Goal: Task Accomplishment & Management: Manage account settings

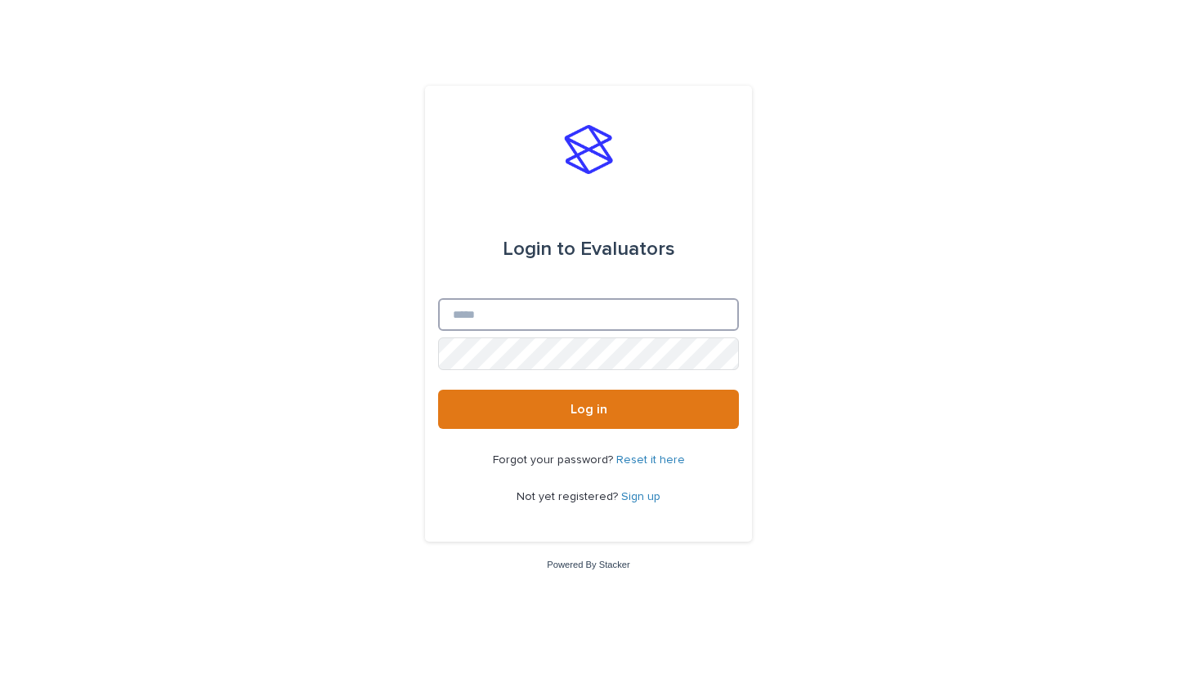
click at [544, 320] on input "Email" at bounding box center [588, 314] width 301 height 33
click at [646, 496] on link "Sign up" at bounding box center [640, 496] width 39 height 11
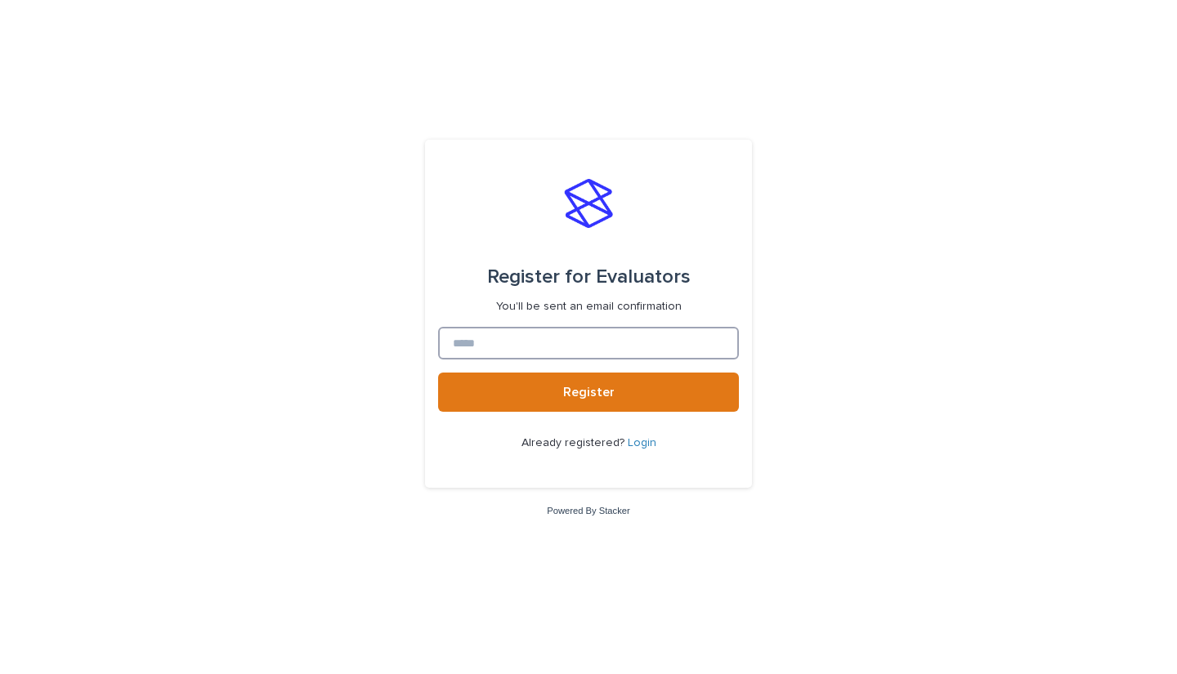
click at [570, 346] on input at bounding box center [588, 343] width 301 height 33
type input "**********"
click at [584, 394] on span "Register" at bounding box center [588, 392] width 51 height 13
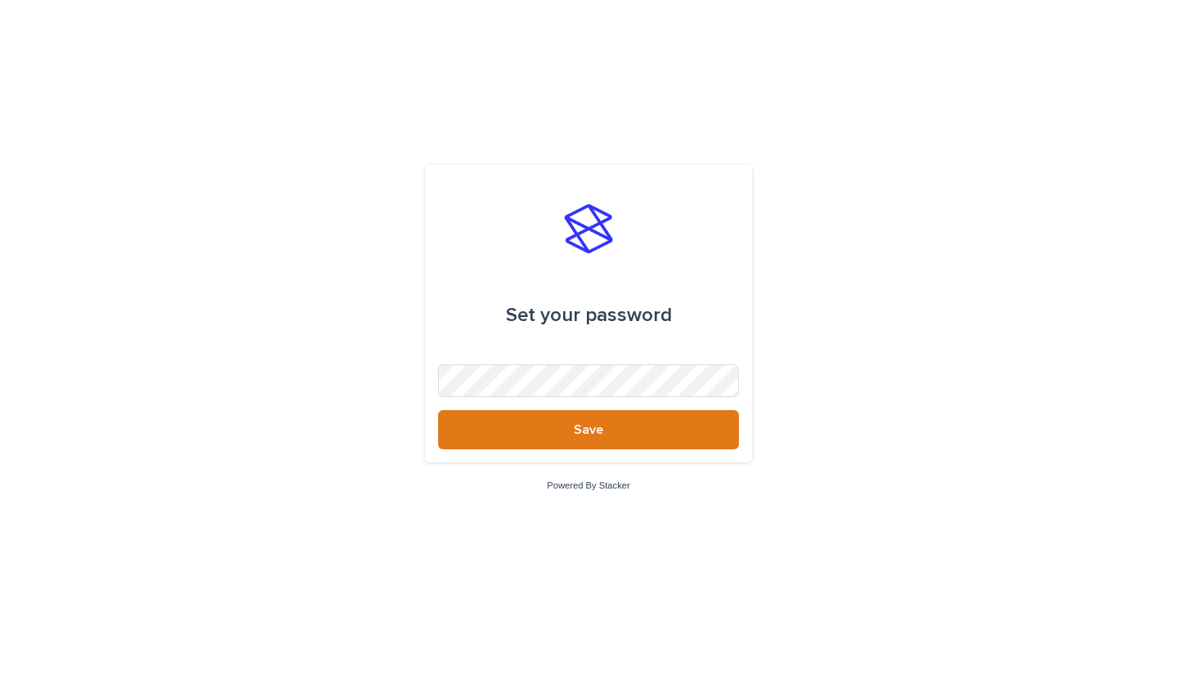
click at [590, 422] on button "Save" at bounding box center [588, 429] width 301 height 39
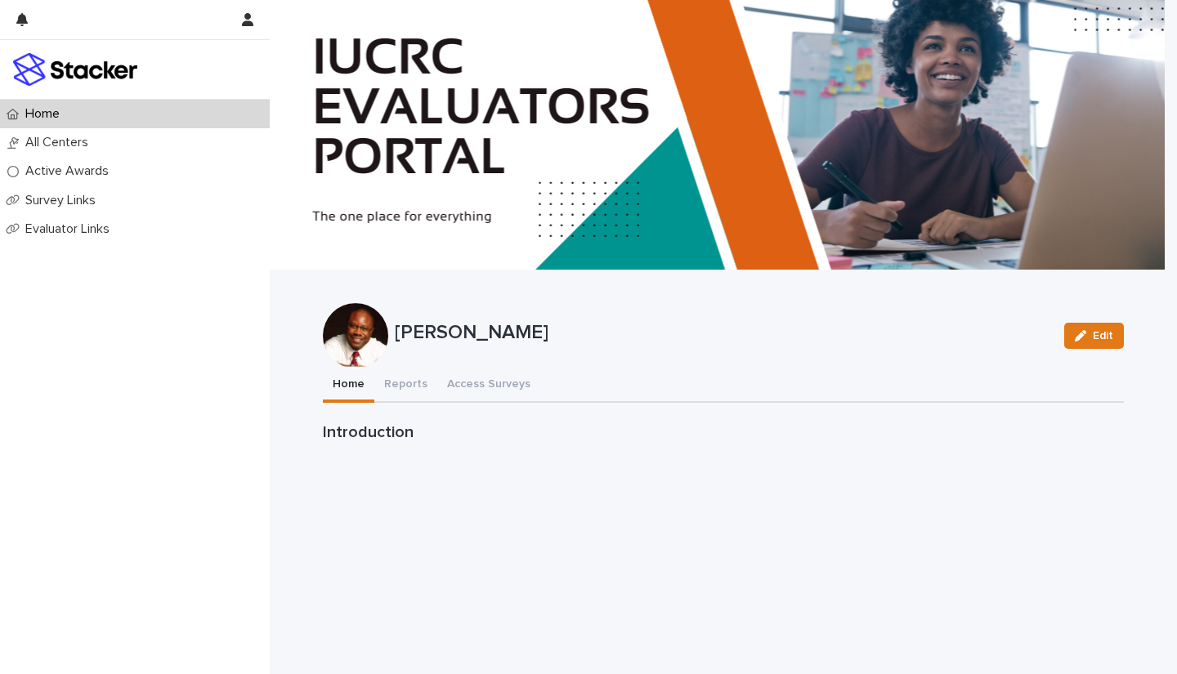
scroll to position [65, 0]
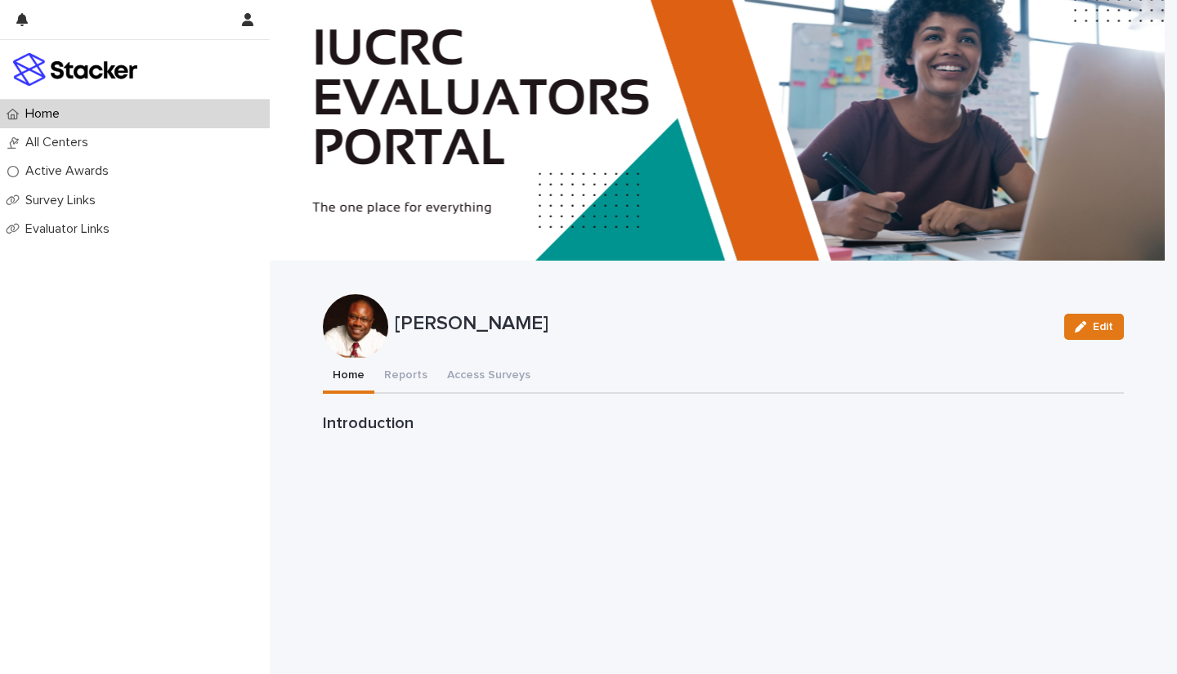
click at [70, 141] on p "All Centers" at bounding box center [60, 143] width 83 height 16
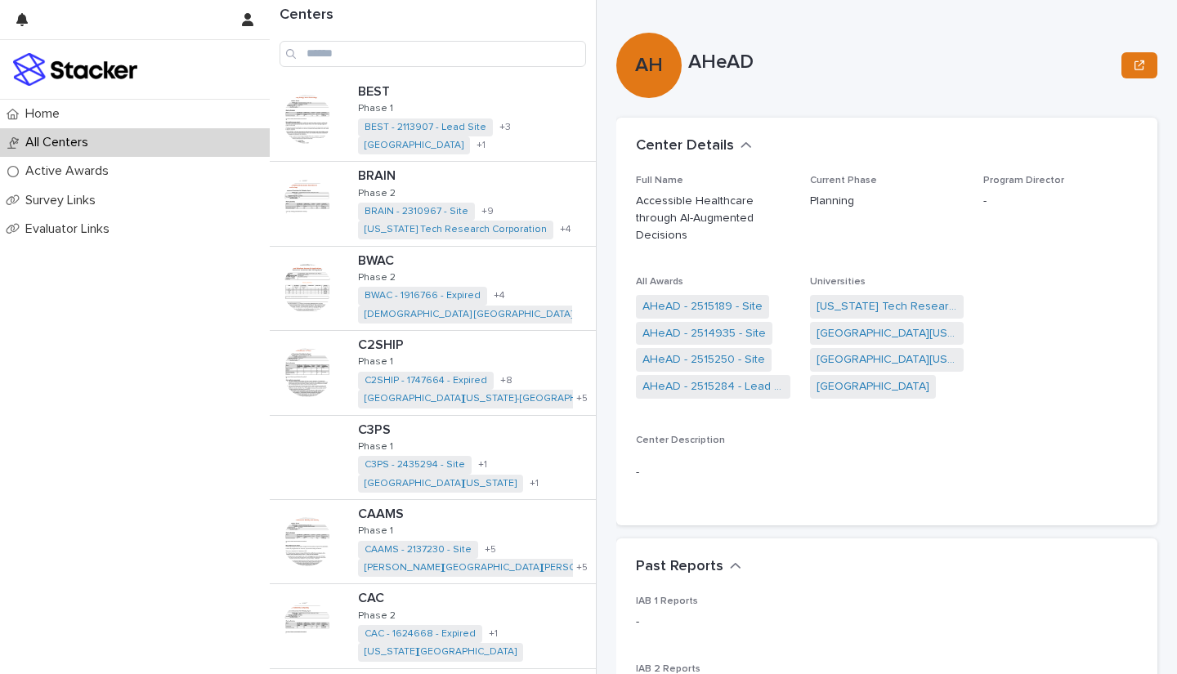
scroll to position [513, 0]
click at [67, 228] on p "Evaluator Links" at bounding box center [71, 229] width 104 height 16
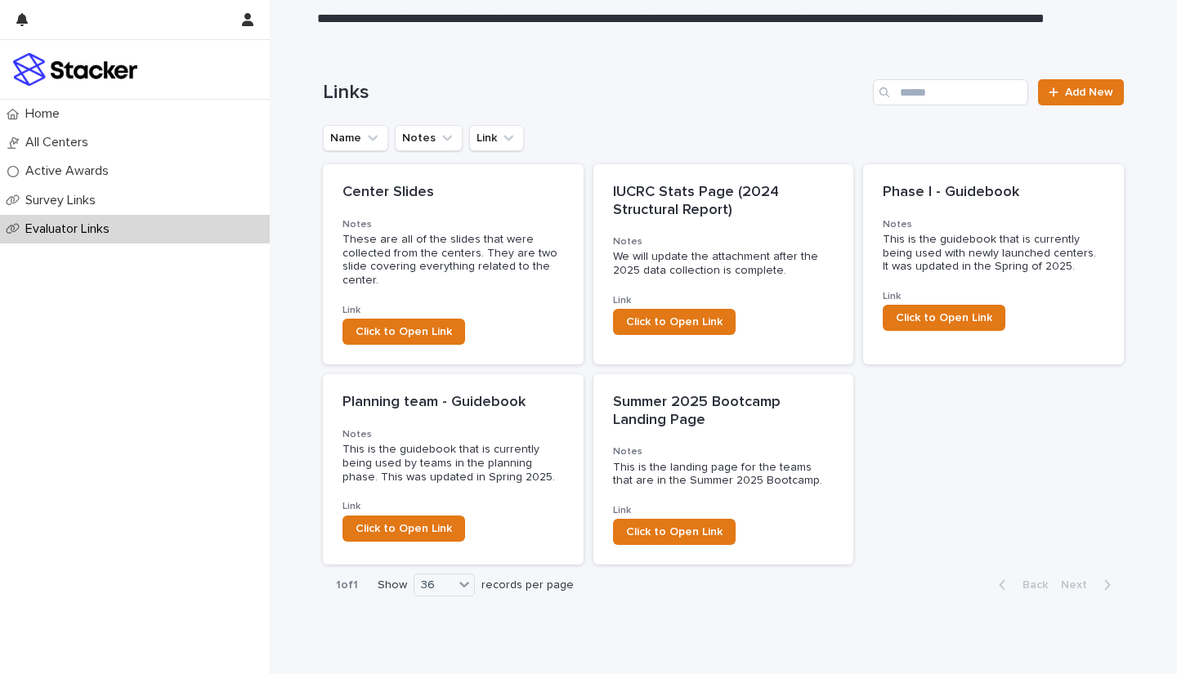
scroll to position [56, 0]
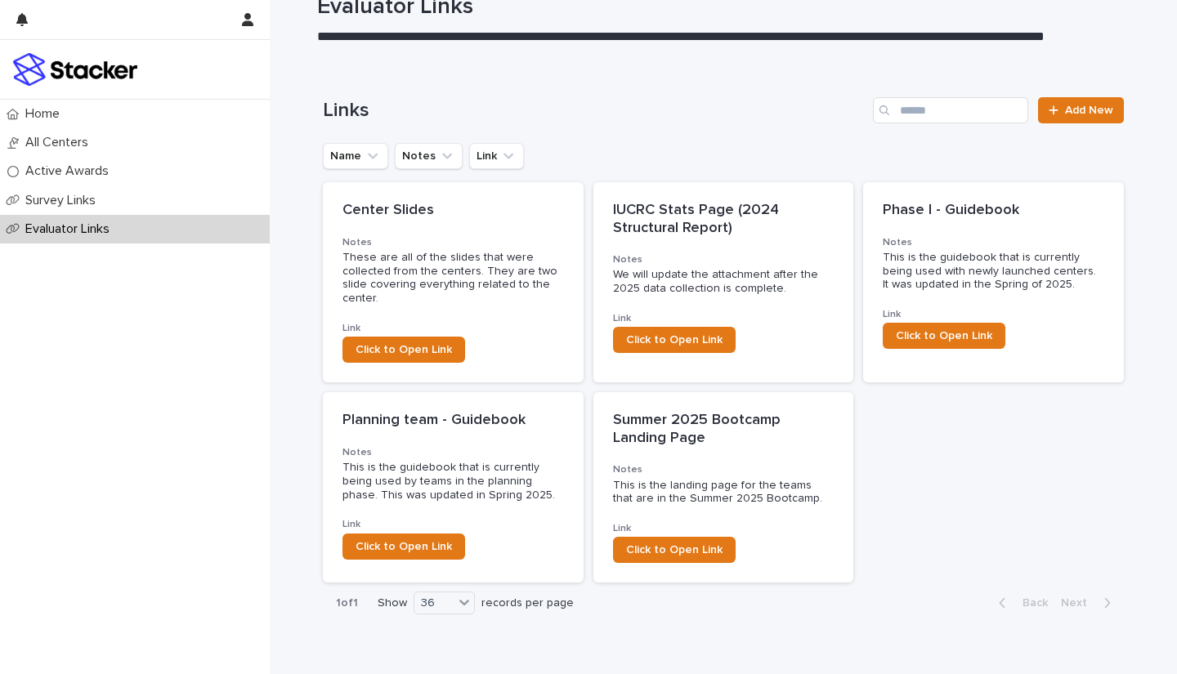
click at [68, 200] on p "Survey Links" at bounding box center [64, 201] width 90 height 16
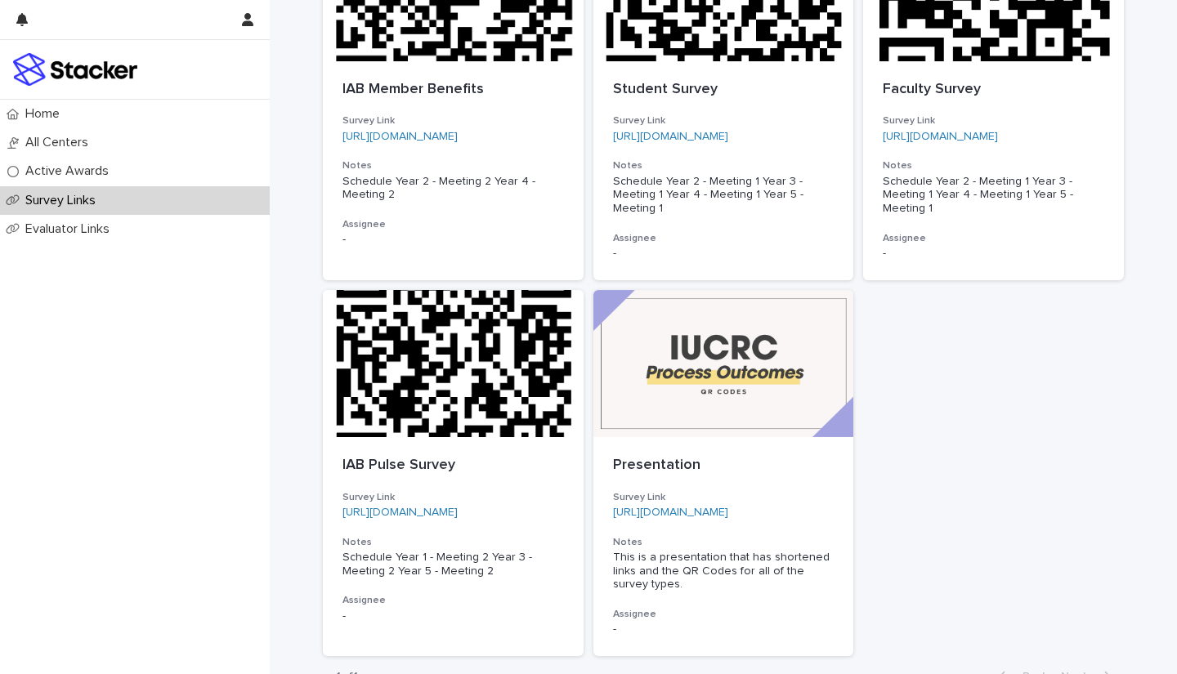
scroll to position [33, 0]
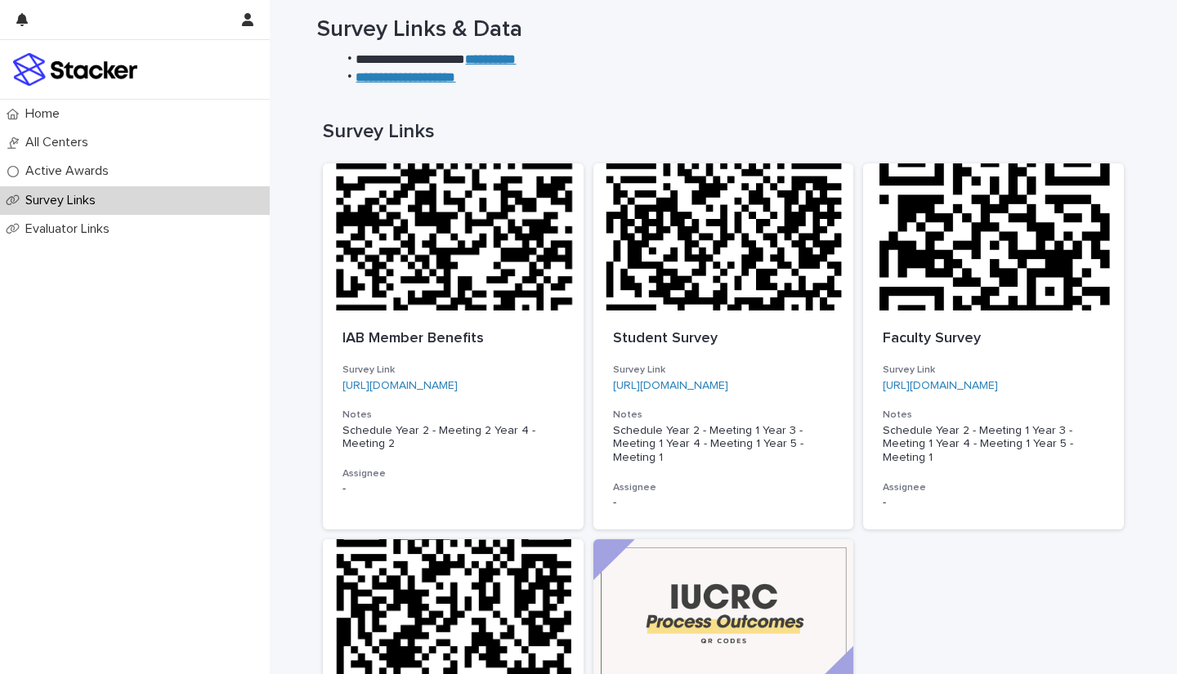
click at [69, 146] on p "All Centers" at bounding box center [60, 143] width 83 height 16
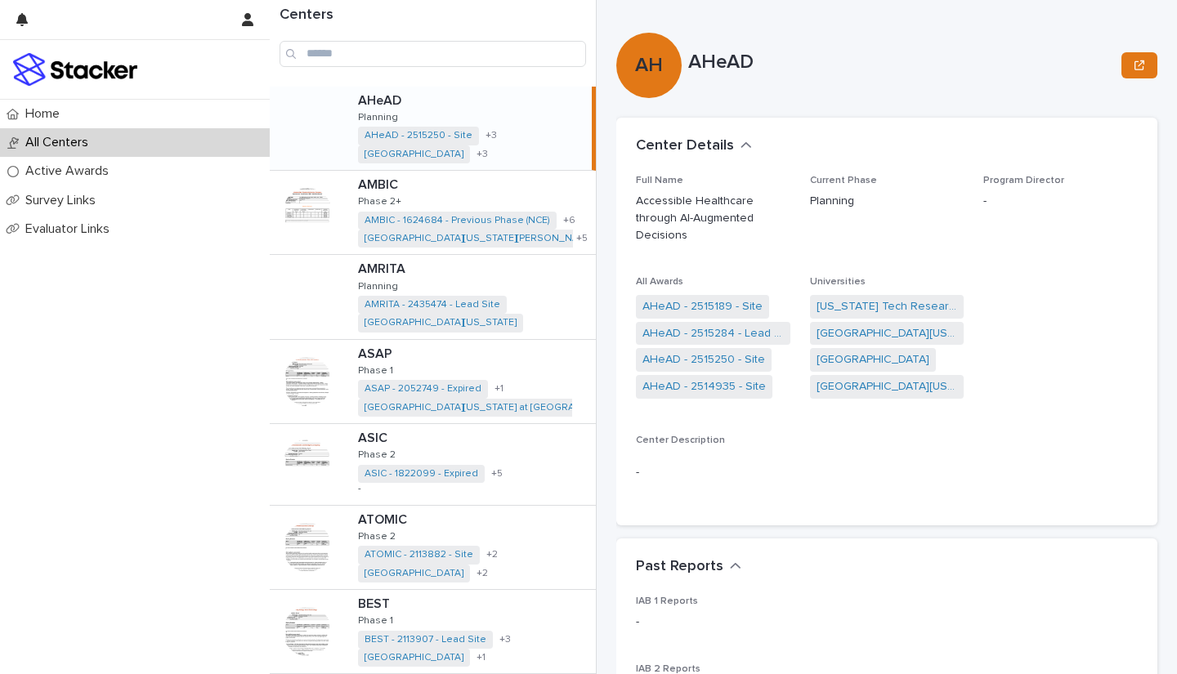
click at [80, 171] on p "Active Awards" at bounding box center [70, 171] width 103 height 16
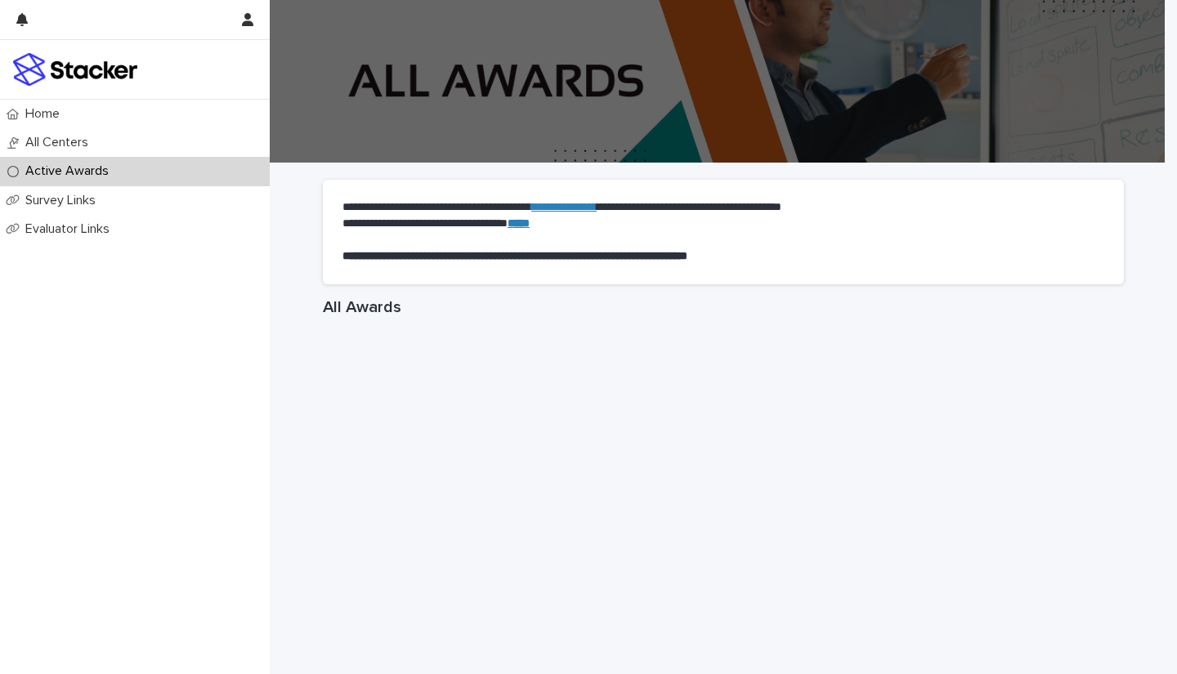
click at [46, 114] on p "Home" at bounding box center [46, 114] width 54 height 16
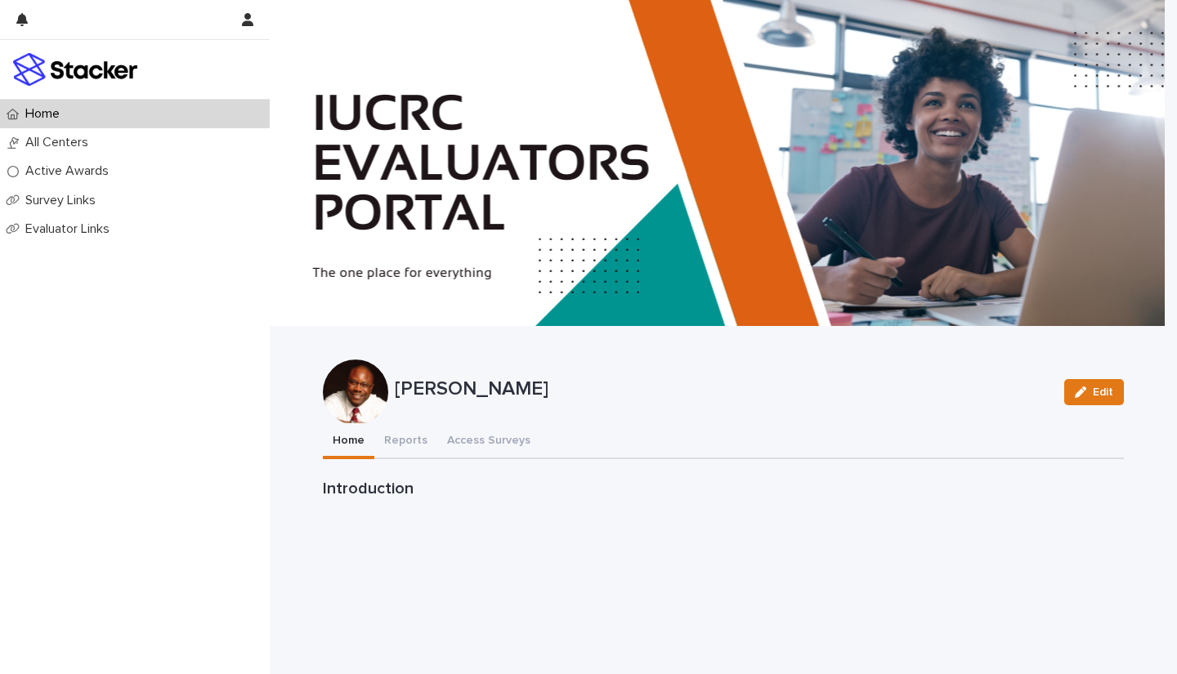
click at [404, 436] on button "Reports" at bounding box center [405, 442] width 63 height 34
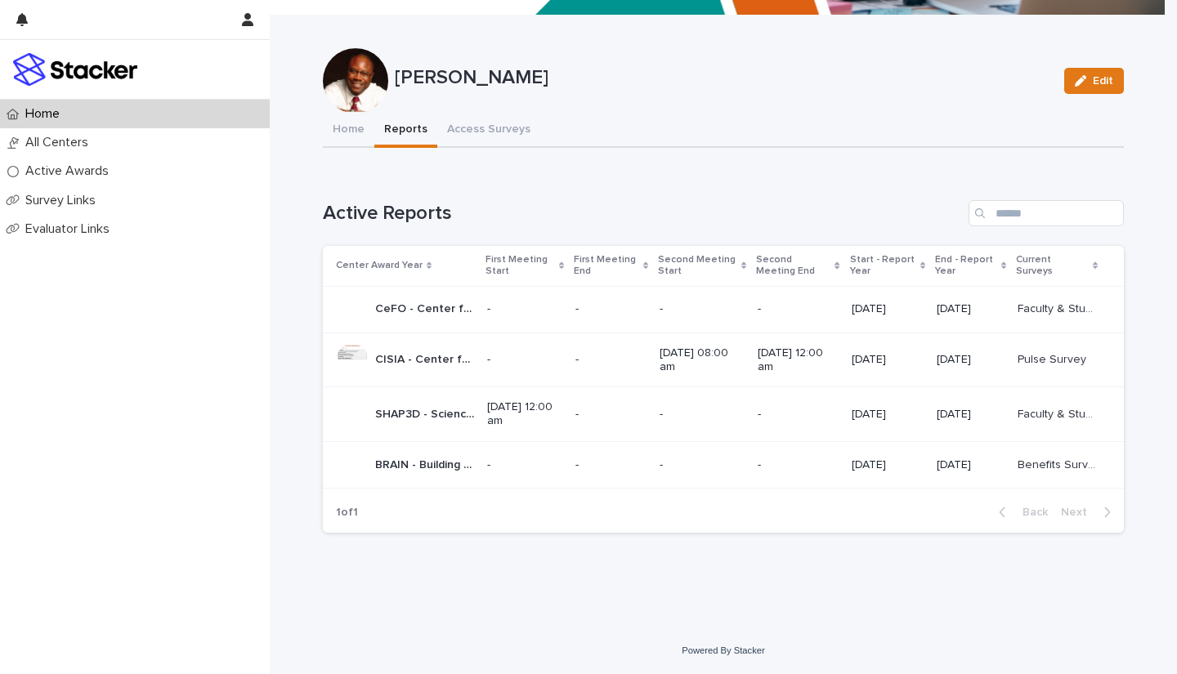
scroll to position [311, 0]
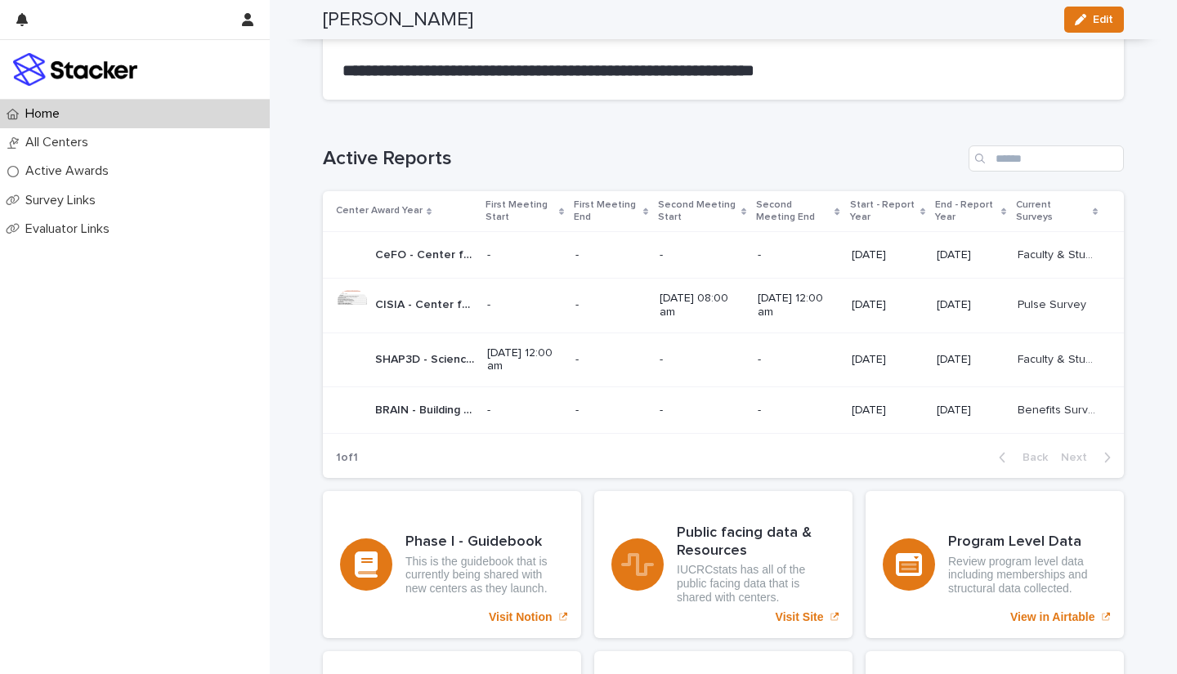
scroll to position [918, 0]
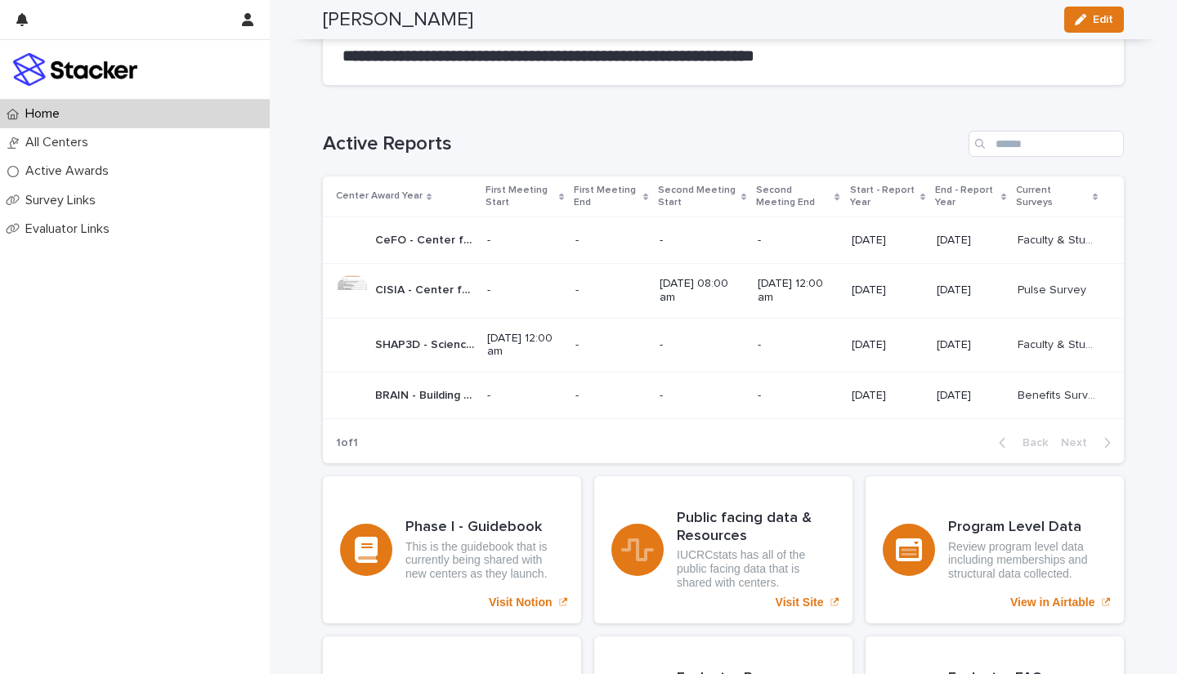
click at [1035, 198] on p "Current Surveys" at bounding box center [1052, 196] width 72 height 30
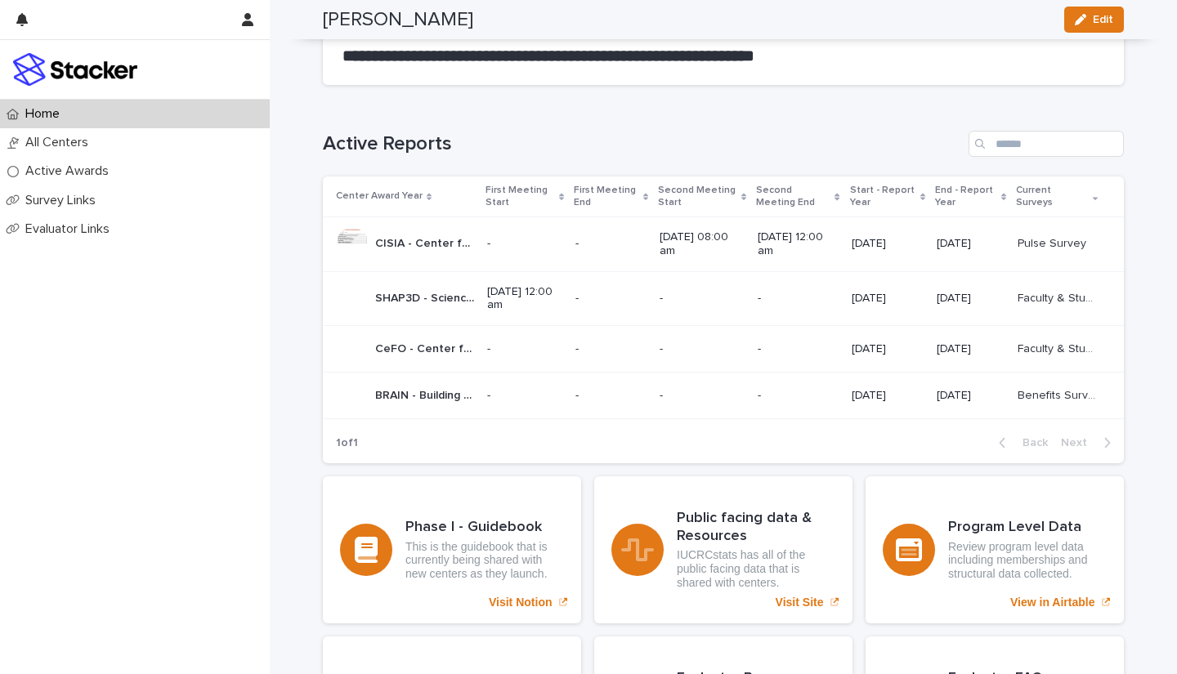
click at [1035, 198] on p "Current Surveys" at bounding box center [1052, 196] width 72 height 30
click at [349, 235] on div at bounding box center [352, 244] width 33 height 33
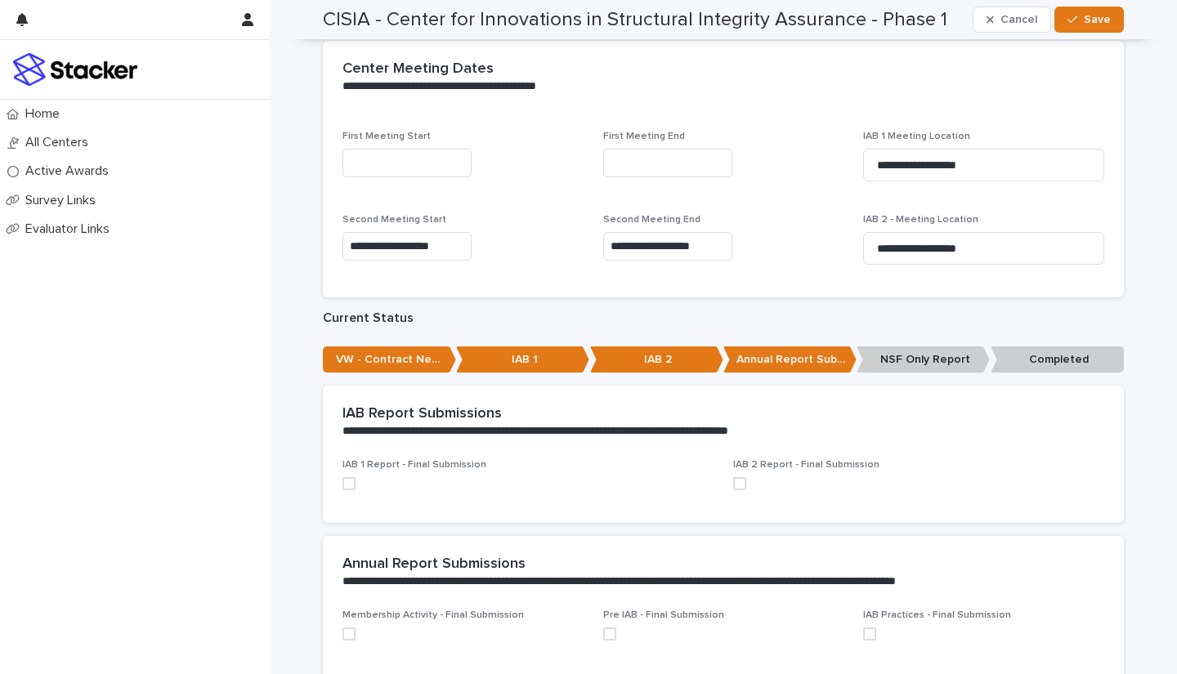
scroll to position [299, 0]
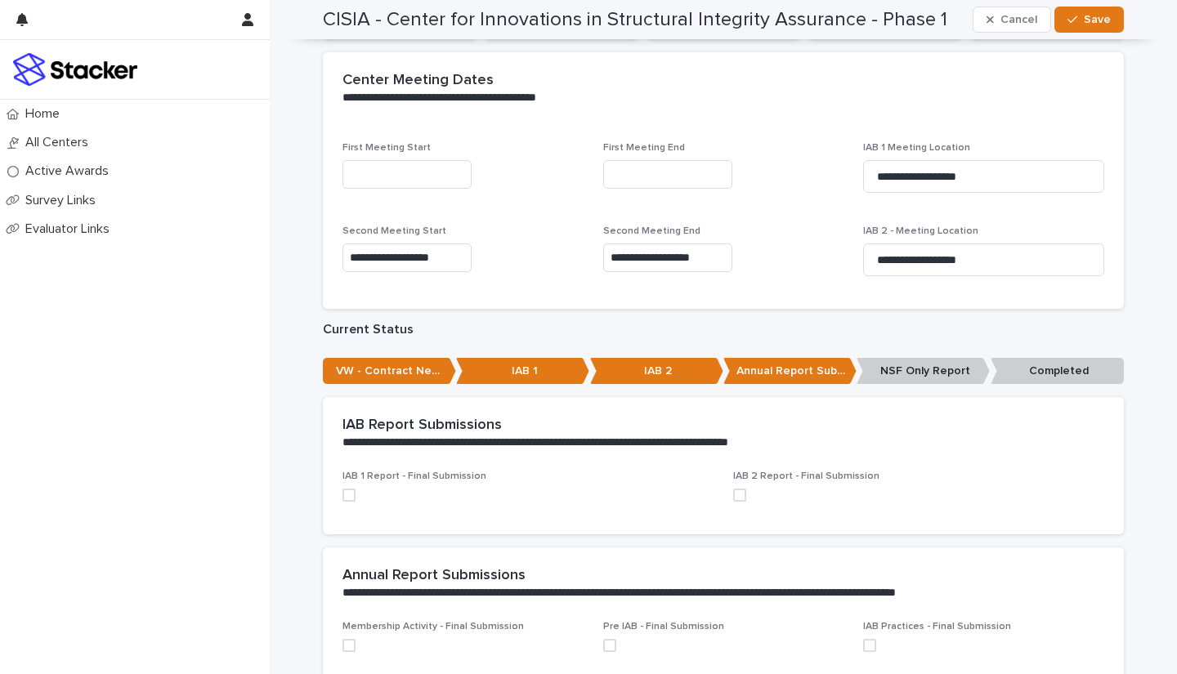
click at [927, 371] on p "NSF Only Report" at bounding box center [922, 371] width 133 height 27
click at [856, 375] on p "NSF Only Report" at bounding box center [922, 371] width 133 height 27
click at [1048, 373] on p "Completed" at bounding box center [1056, 371] width 133 height 27
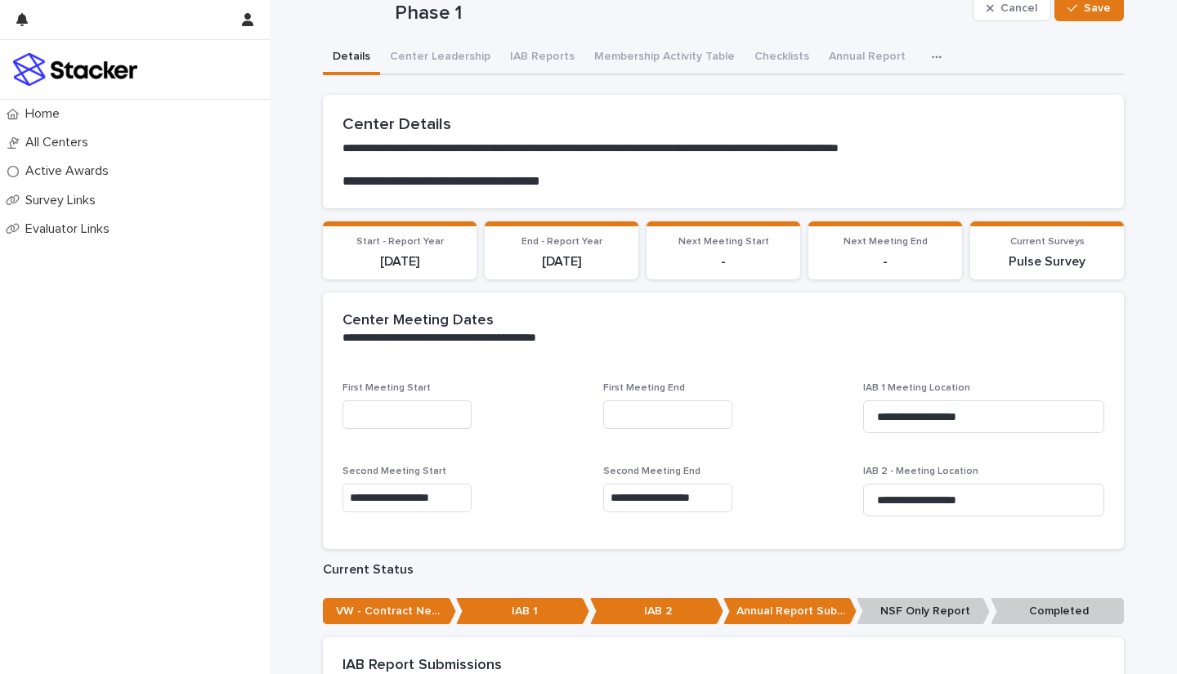
scroll to position [0, 0]
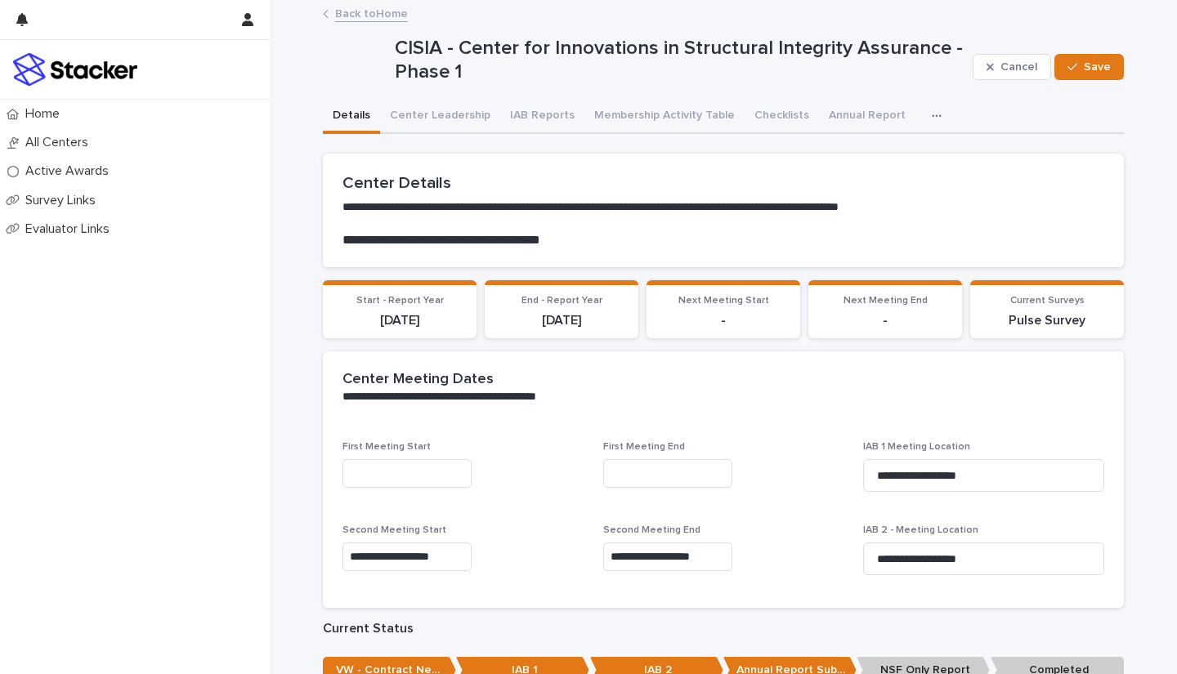
click at [353, 14] on link "Back to Home" at bounding box center [371, 12] width 73 height 19
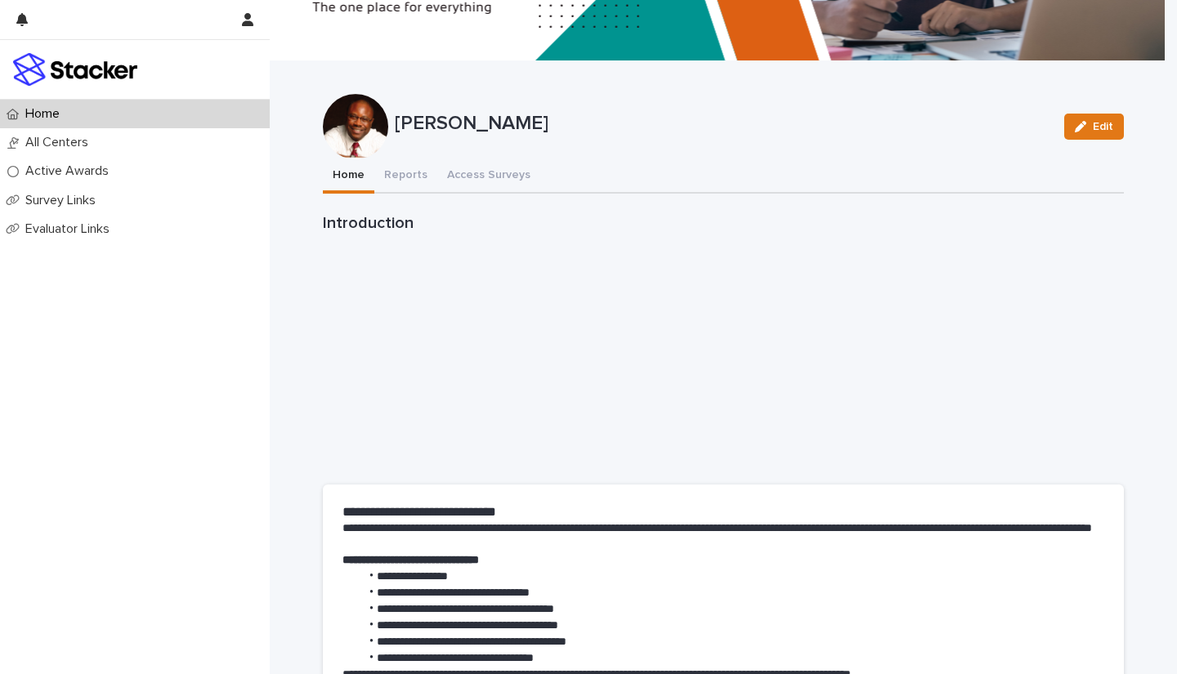
scroll to position [253, 0]
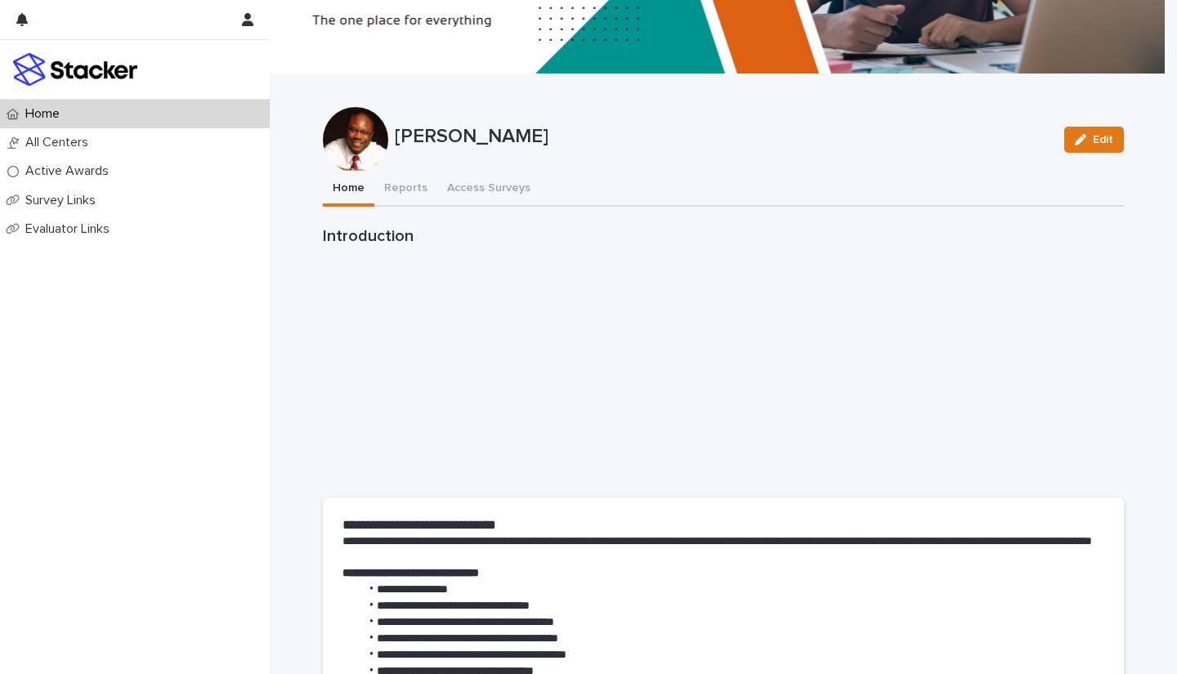
click at [1084, 145] on button "Edit" at bounding box center [1094, 140] width 60 height 26
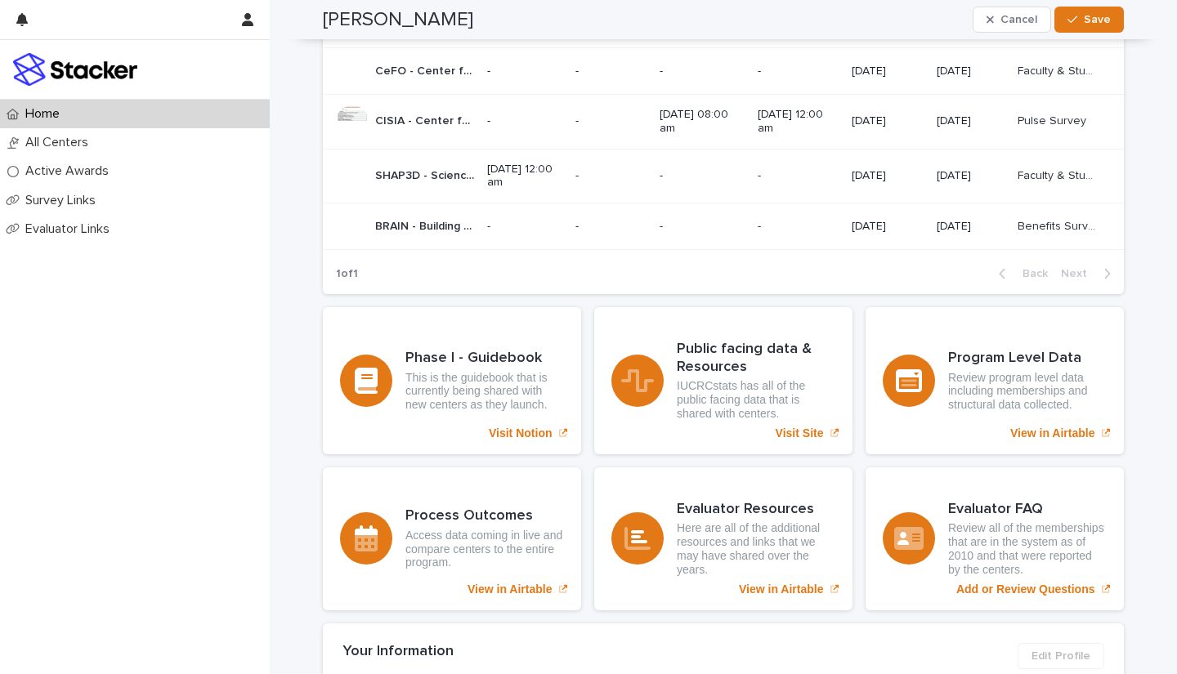
scroll to position [1106, 0]
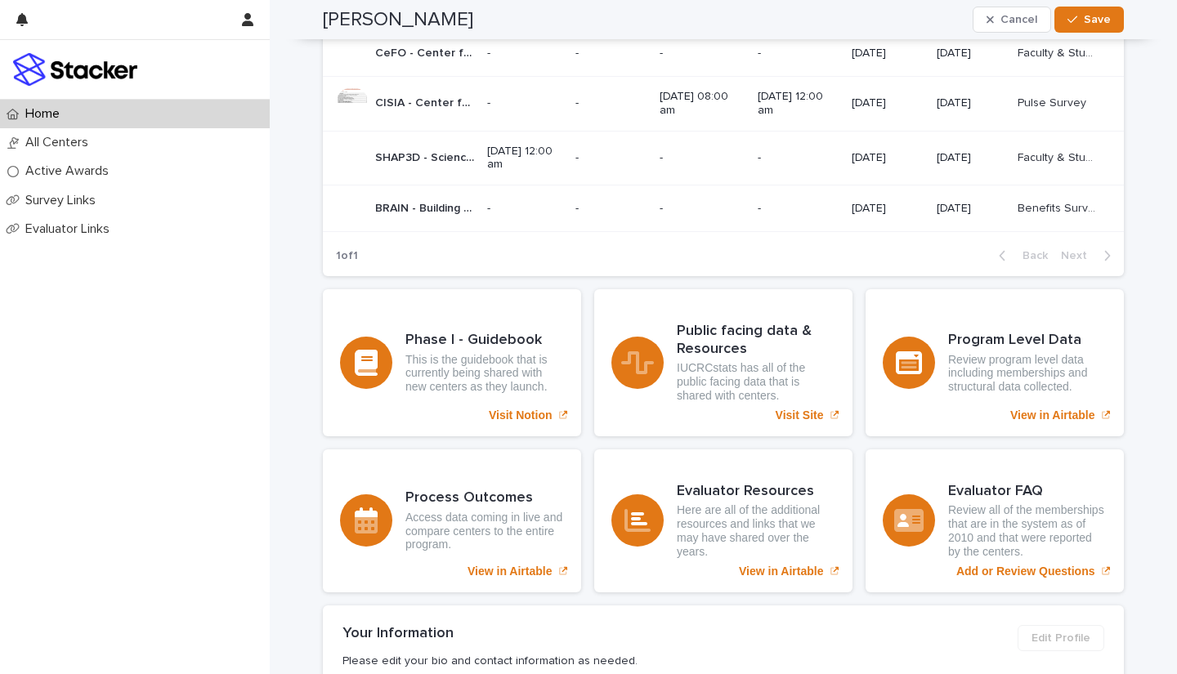
click at [562, 105] on td "-" at bounding box center [524, 104] width 88 height 55
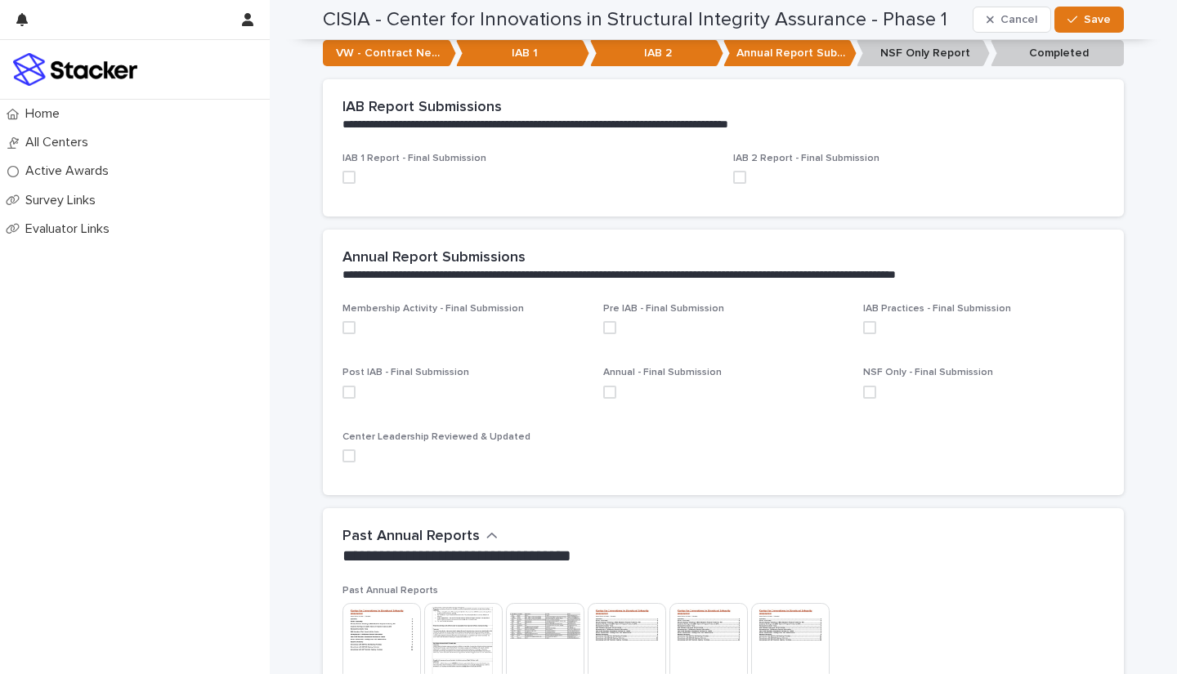
scroll to position [616, 0]
